Goal: Task Accomplishment & Management: Use online tool/utility

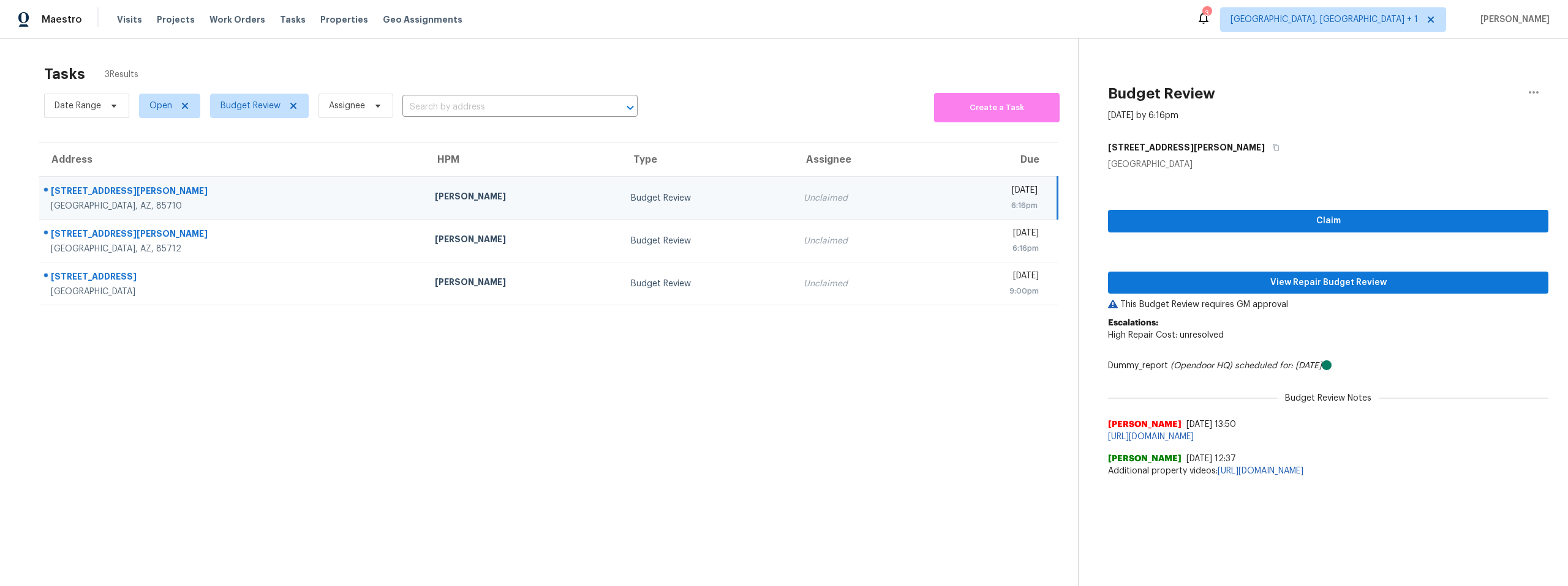
click at [82, 192] on div "8351 E Cooper Pl" at bounding box center [233, 192] width 364 height 15
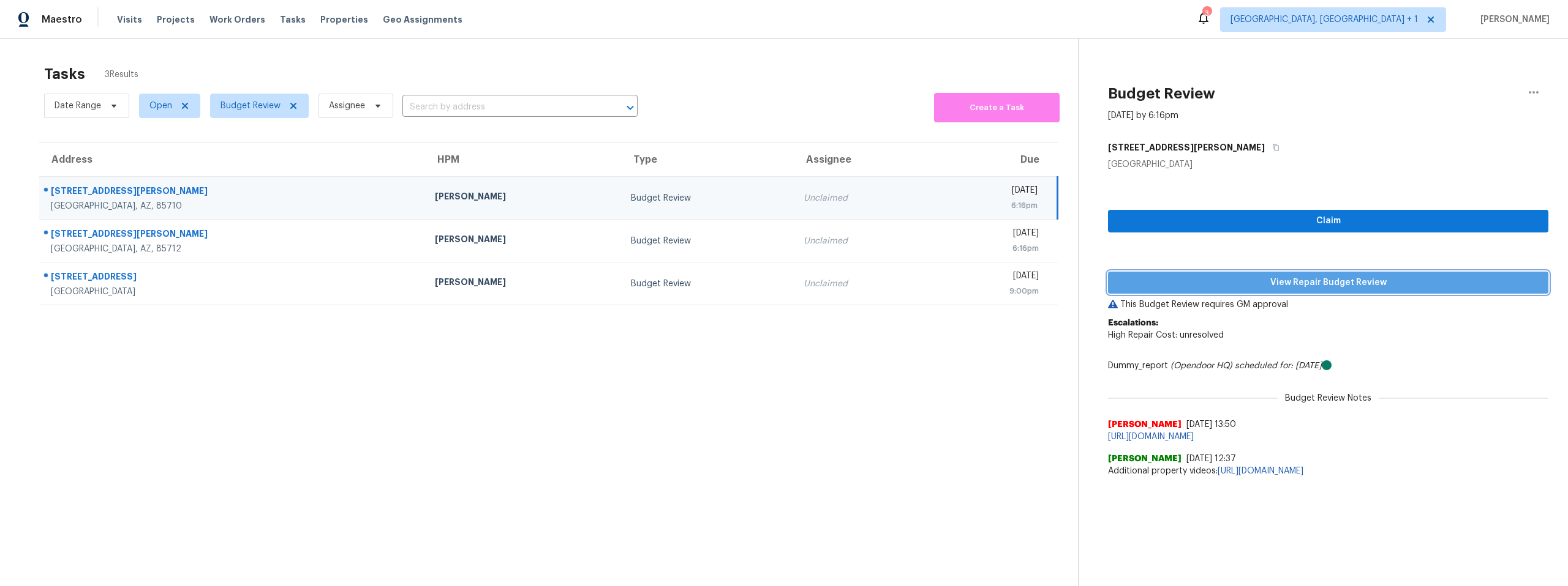
click at [1229, 286] on span "View Repair Budget Review" at bounding box center [1328, 283] width 421 height 15
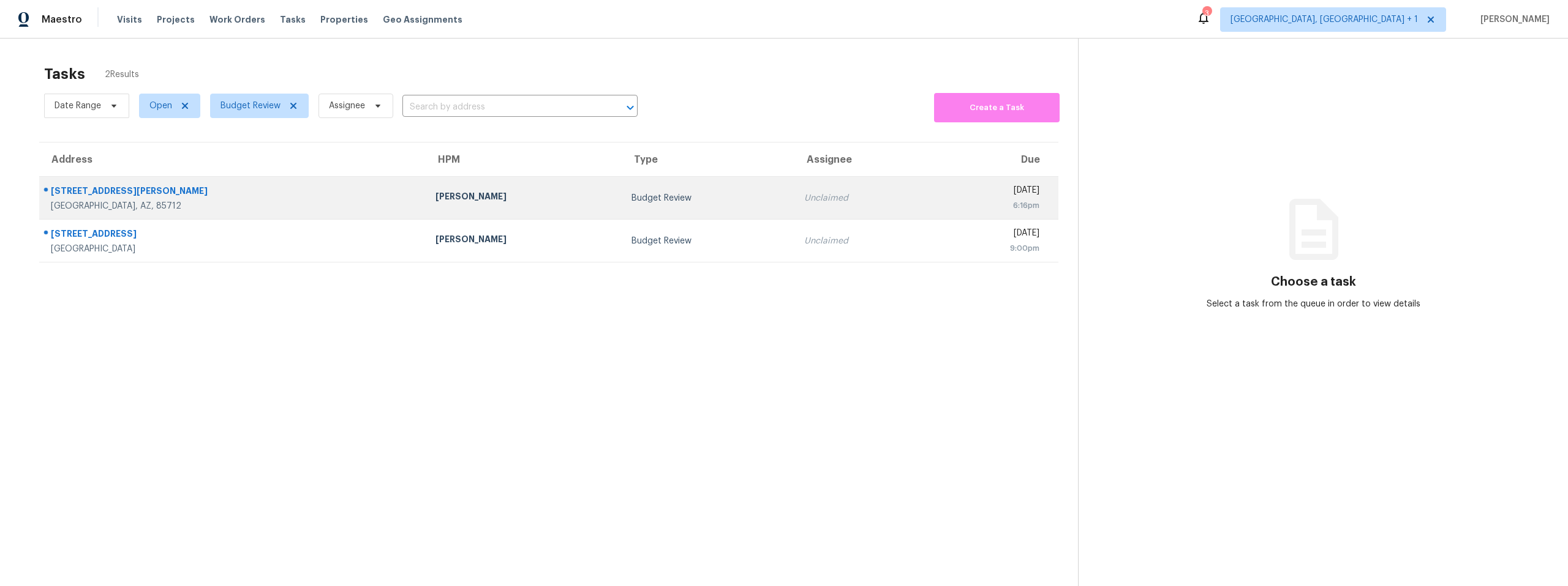
click at [87, 189] on div "[STREET_ADDRESS][PERSON_NAME]" at bounding box center [233, 192] width 365 height 15
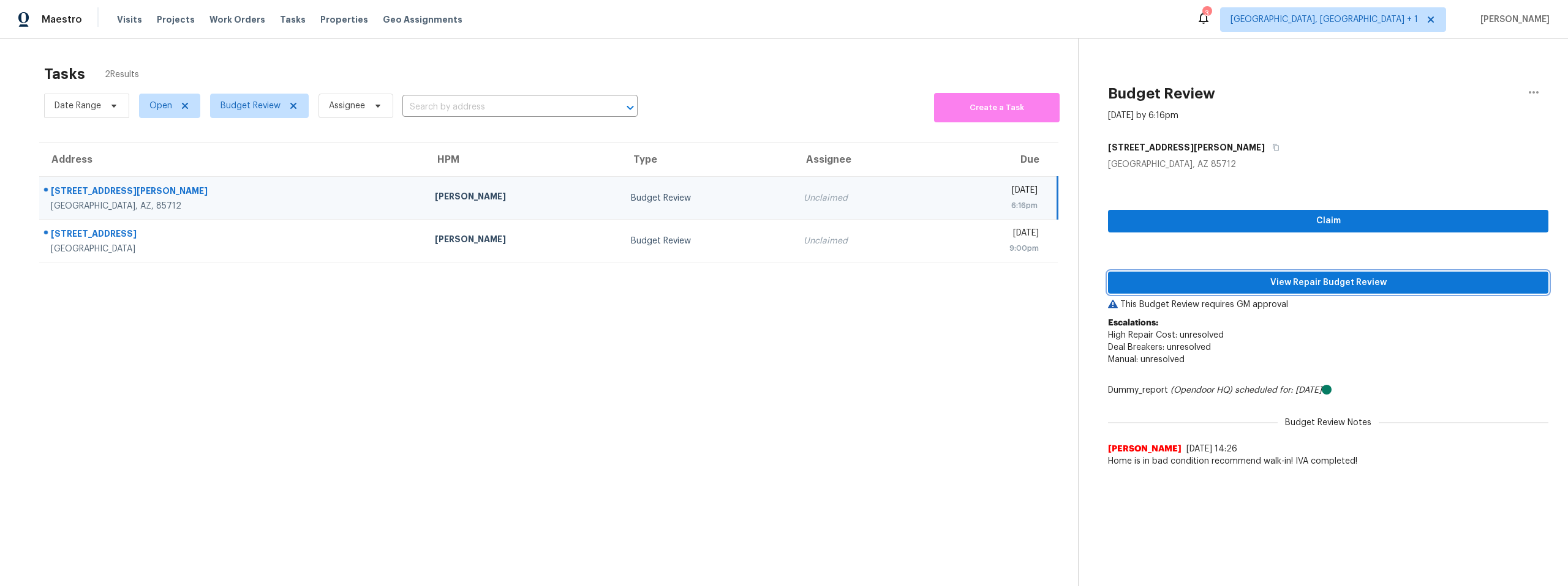
click at [1215, 278] on span "View Repair Budget Review" at bounding box center [1328, 283] width 421 height 15
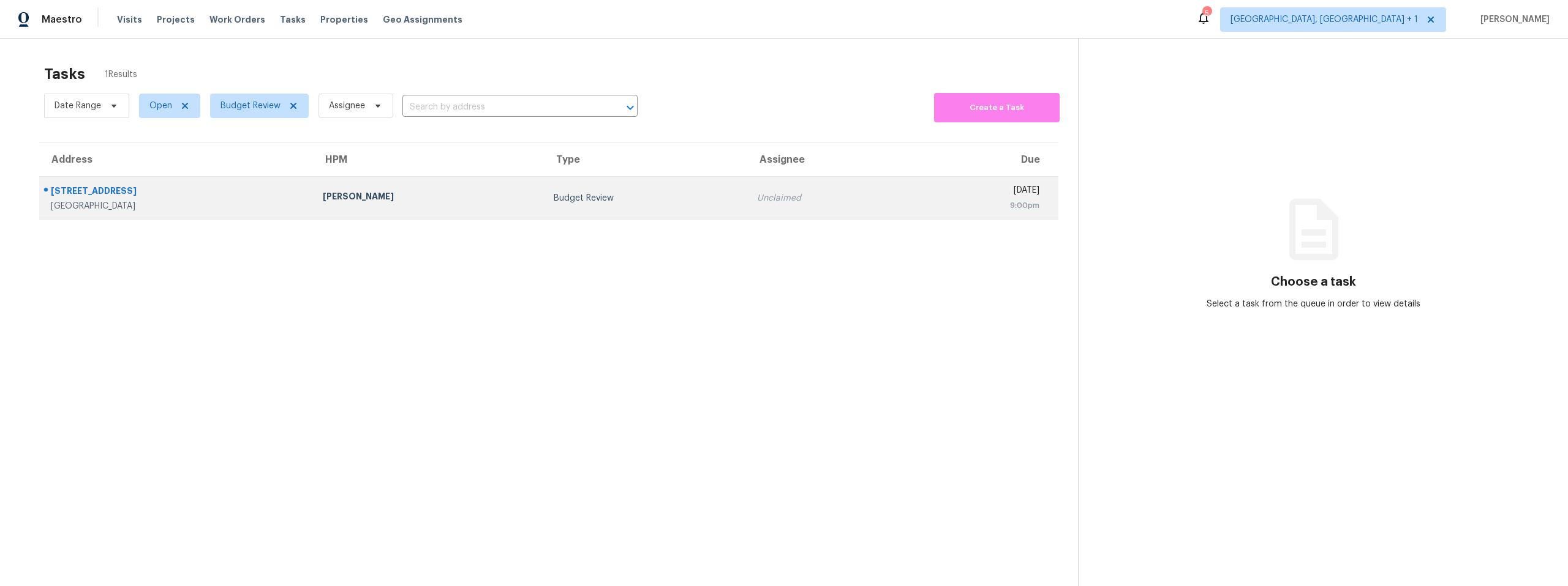
click at [203, 196] on div "724 4th St NE" at bounding box center [176, 192] width 253 height 15
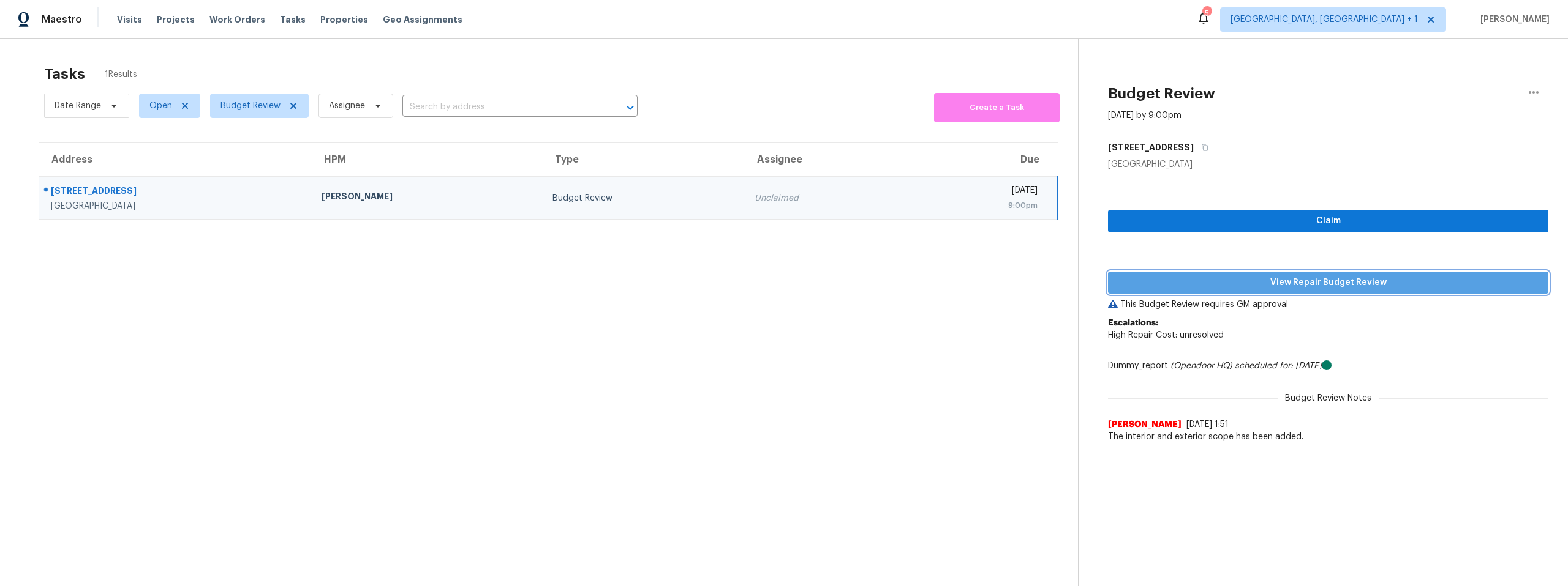
click at [1361, 282] on span "View Repair Budget Review" at bounding box center [1328, 283] width 421 height 15
